Goal: Task Accomplishment & Management: Use online tool/utility

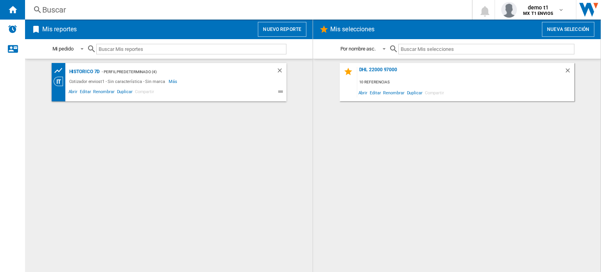
click at [280, 30] on button "Nuevo reporte" at bounding box center [282, 29] width 49 height 15
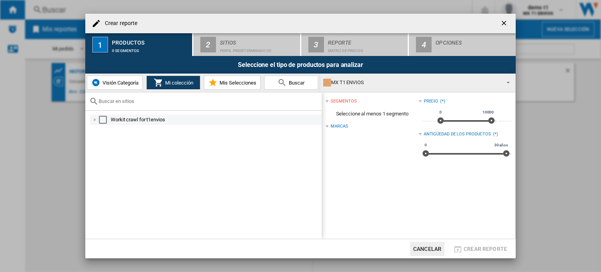
click at [99, 120] on div "Select" at bounding box center [103, 120] width 8 height 8
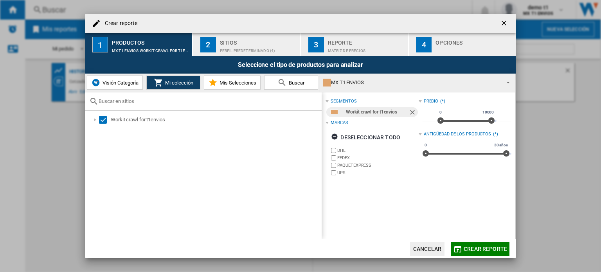
click at [133, 80] on span "Visión Categoría" at bounding box center [120, 83] width 38 height 6
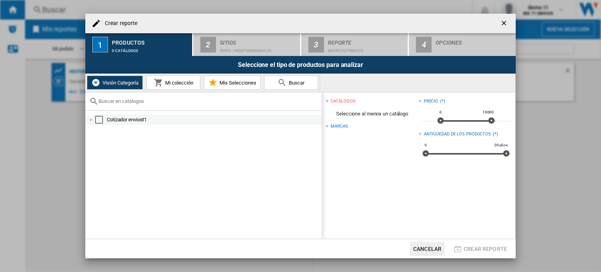
click at [96, 118] on div "Select" at bounding box center [99, 120] width 8 height 8
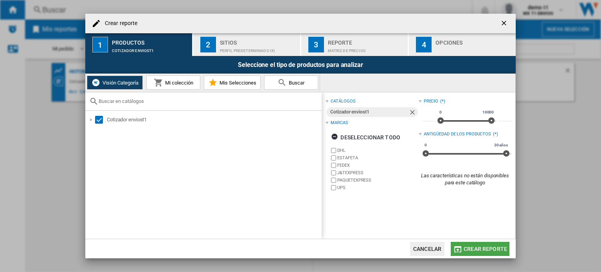
click at [485, 253] on button "Crear reporte" at bounding box center [480, 249] width 59 height 14
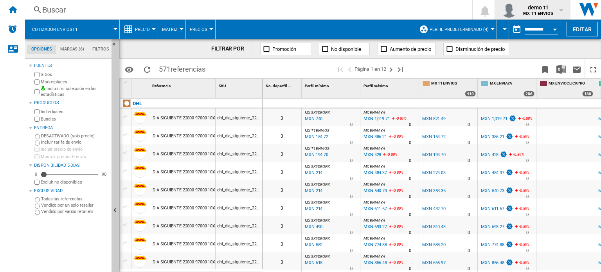
click at [544, 7] on span "demo t1" at bounding box center [538, 8] width 30 height 8
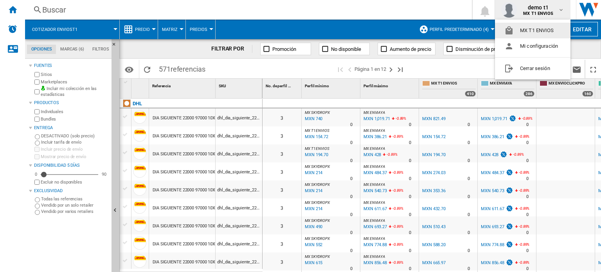
click at [543, 33] on button "MX T1 ENVIOS" at bounding box center [533, 31] width 76 height 16
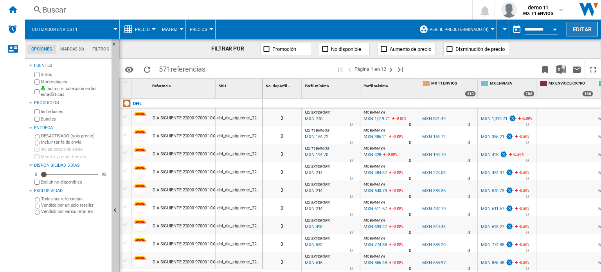
click at [586, 28] on button "Editar" at bounding box center [581, 29] width 31 height 14
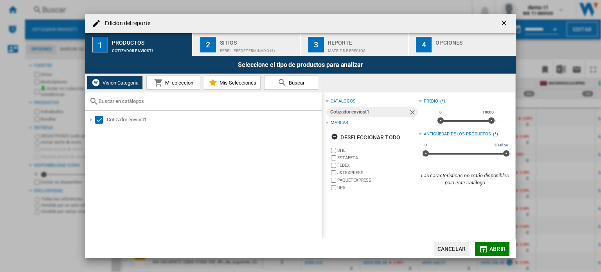
click at [245, 49] on div "Perfil predeterminado (4)" at bounding box center [258, 49] width 77 height 8
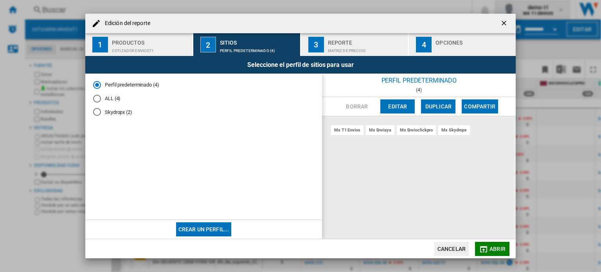
click at [446, 245] on button "Cancelar" at bounding box center [451, 249] width 34 height 14
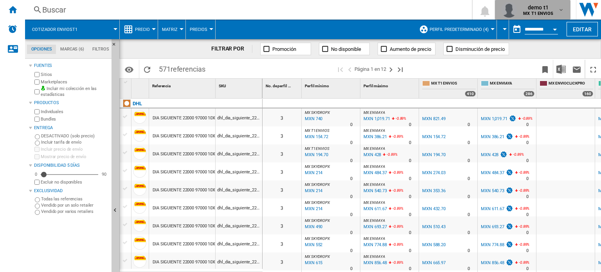
click at [543, 19] on button "demo t1 MX T1 ENVIOS" at bounding box center [533, 10] width 76 height 20
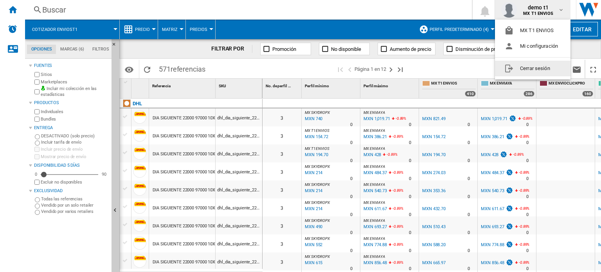
click at [532, 67] on button "Cerrar sesión" at bounding box center [533, 69] width 76 height 16
